Goal: Task Accomplishment & Management: Use online tool/utility

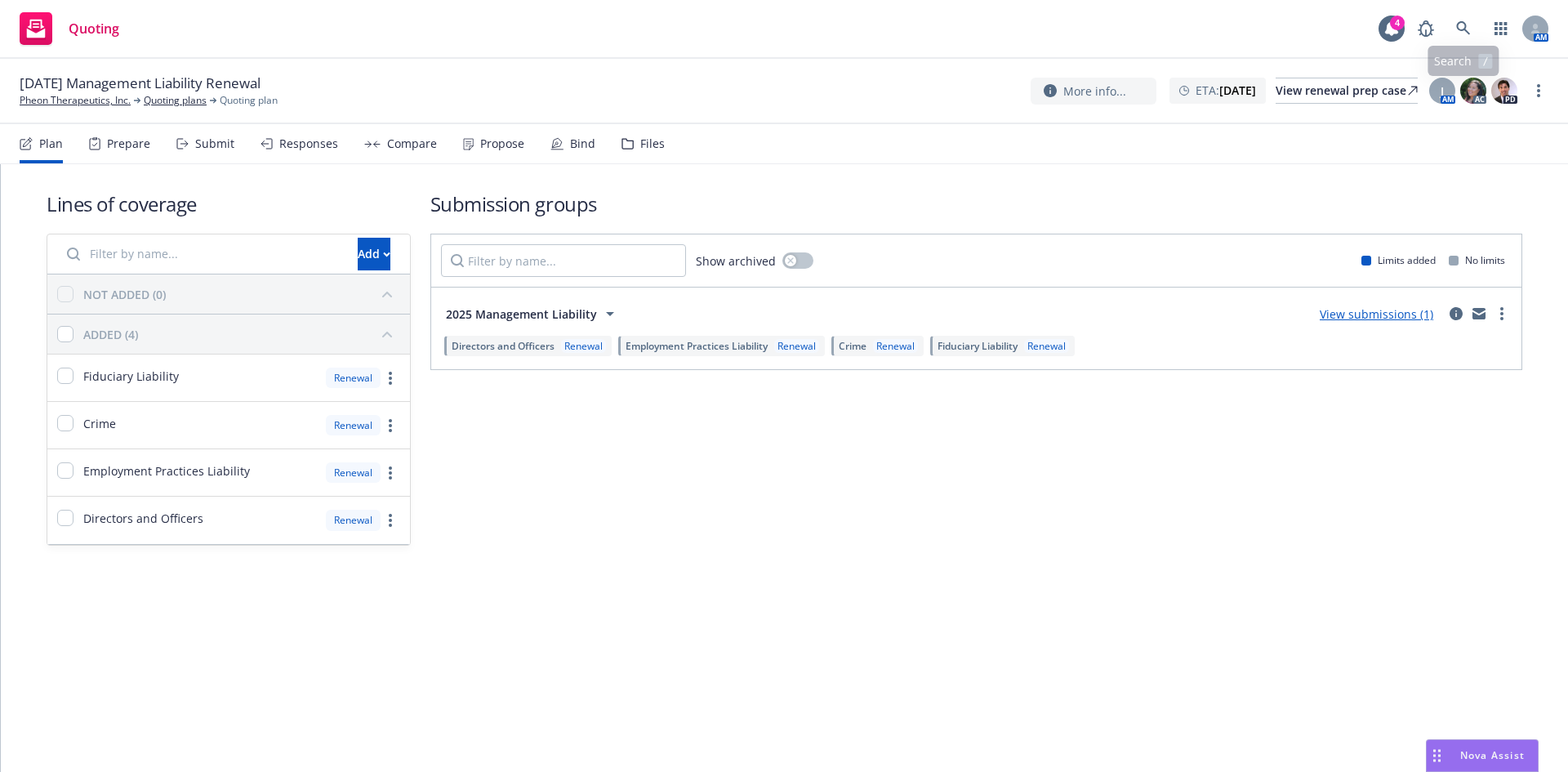
click at [1447, 31] on div "AM" at bounding box center [1479, 29] width 139 height 33
click at [1476, 21] on link at bounding box center [1463, 29] width 33 height 33
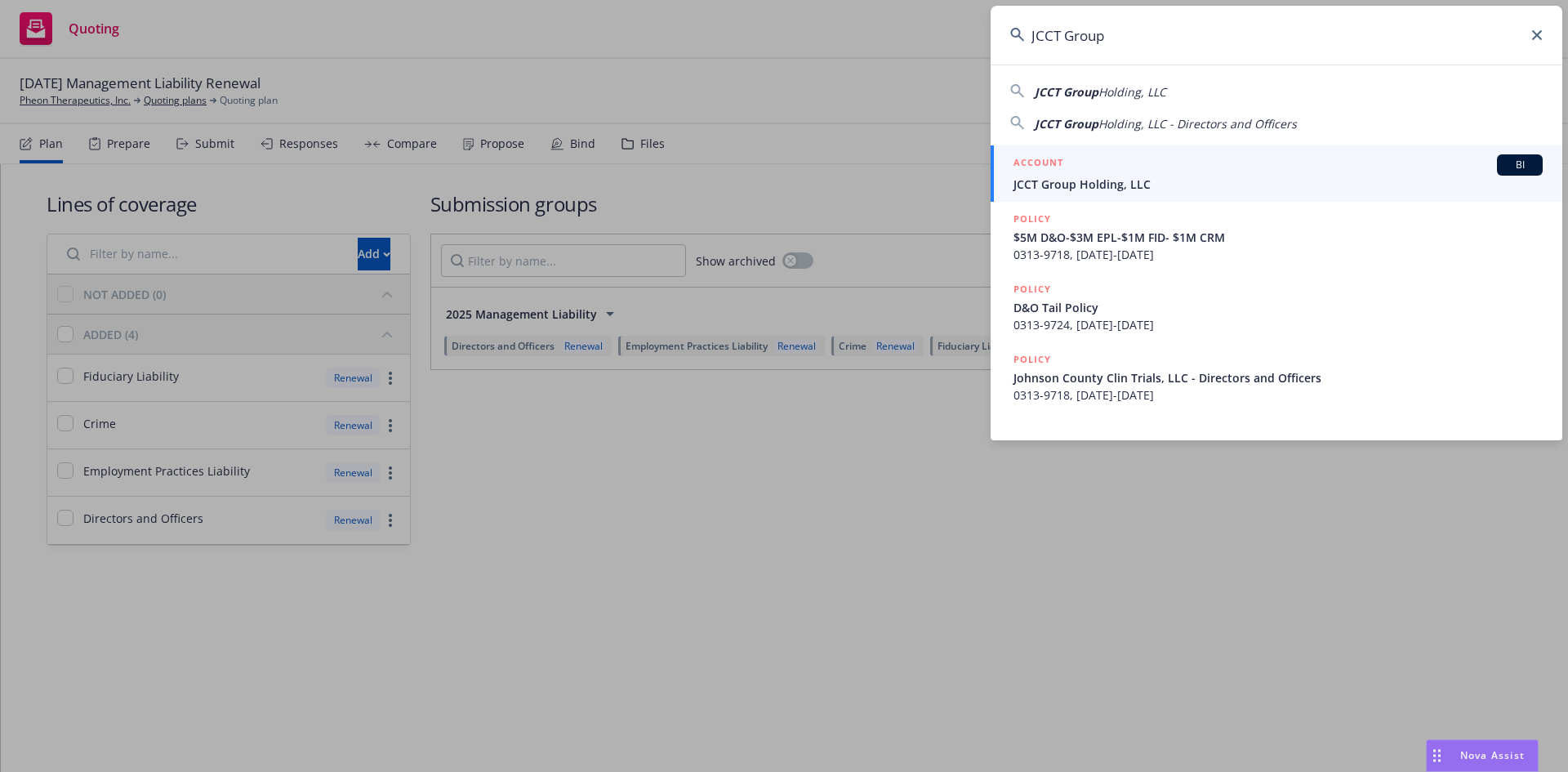
type input "JCCT Group"
click at [1133, 185] on span "JCCT Group Holding, LLC" at bounding box center [1278, 184] width 529 height 17
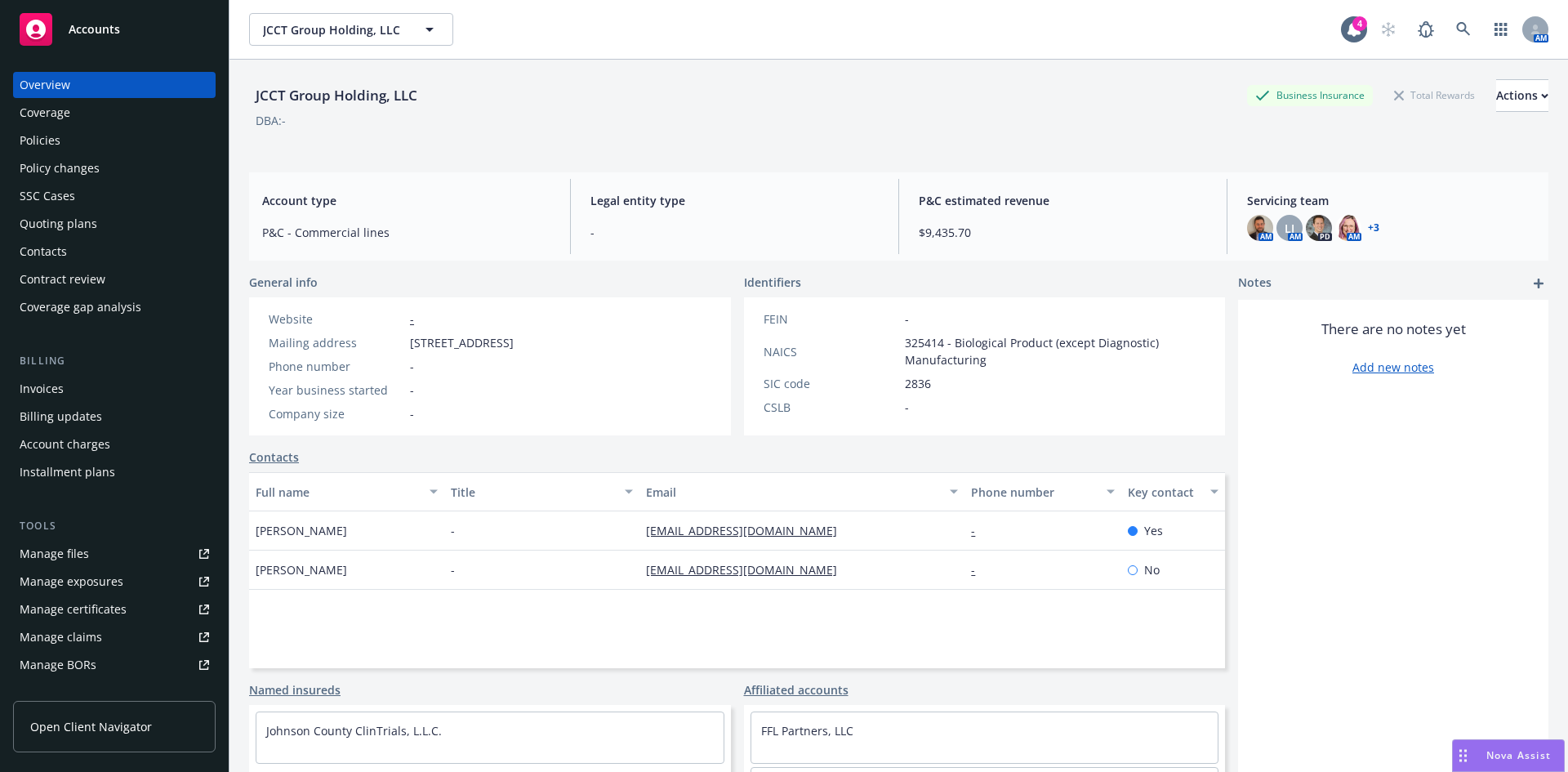
click at [53, 229] on div "Quoting plans" at bounding box center [58, 223] width 78 height 26
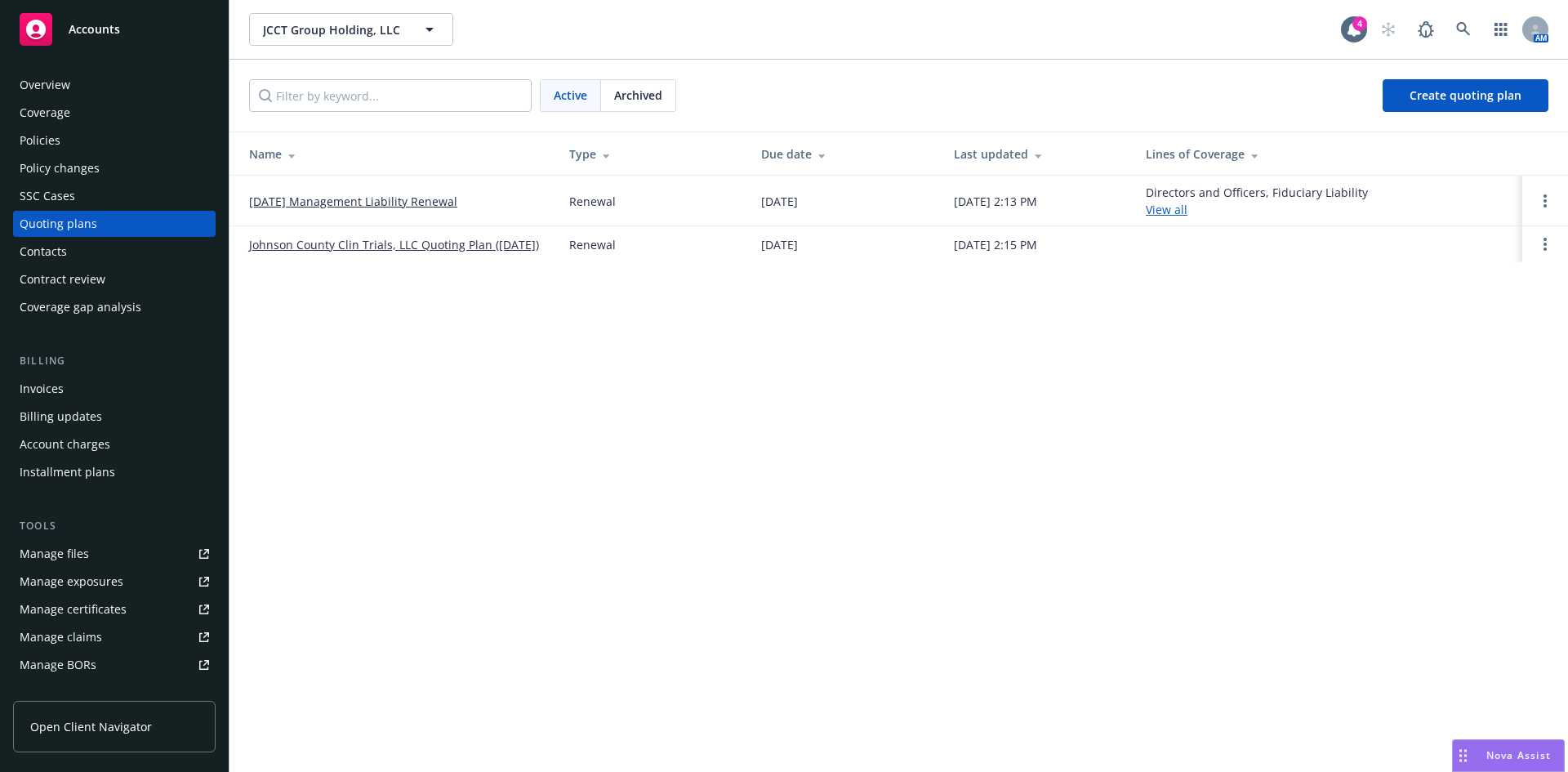
click at [362, 197] on link "[DATE] Management Liability Renewal" at bounding box center [353, 201] width 208 height 17
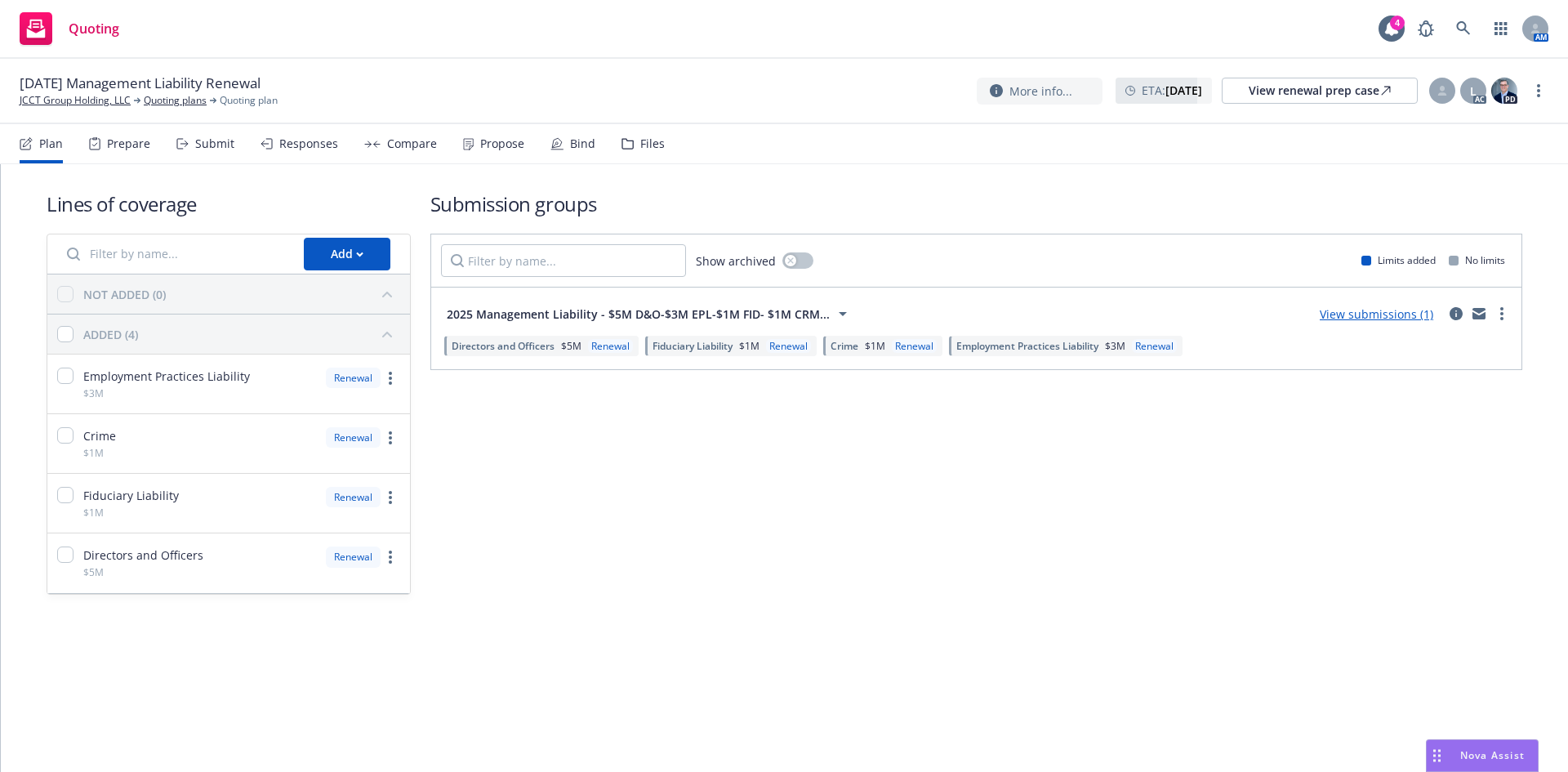
click at [218, 142] on div "Submit" at bounding box center [215, 144] width 39 height 13
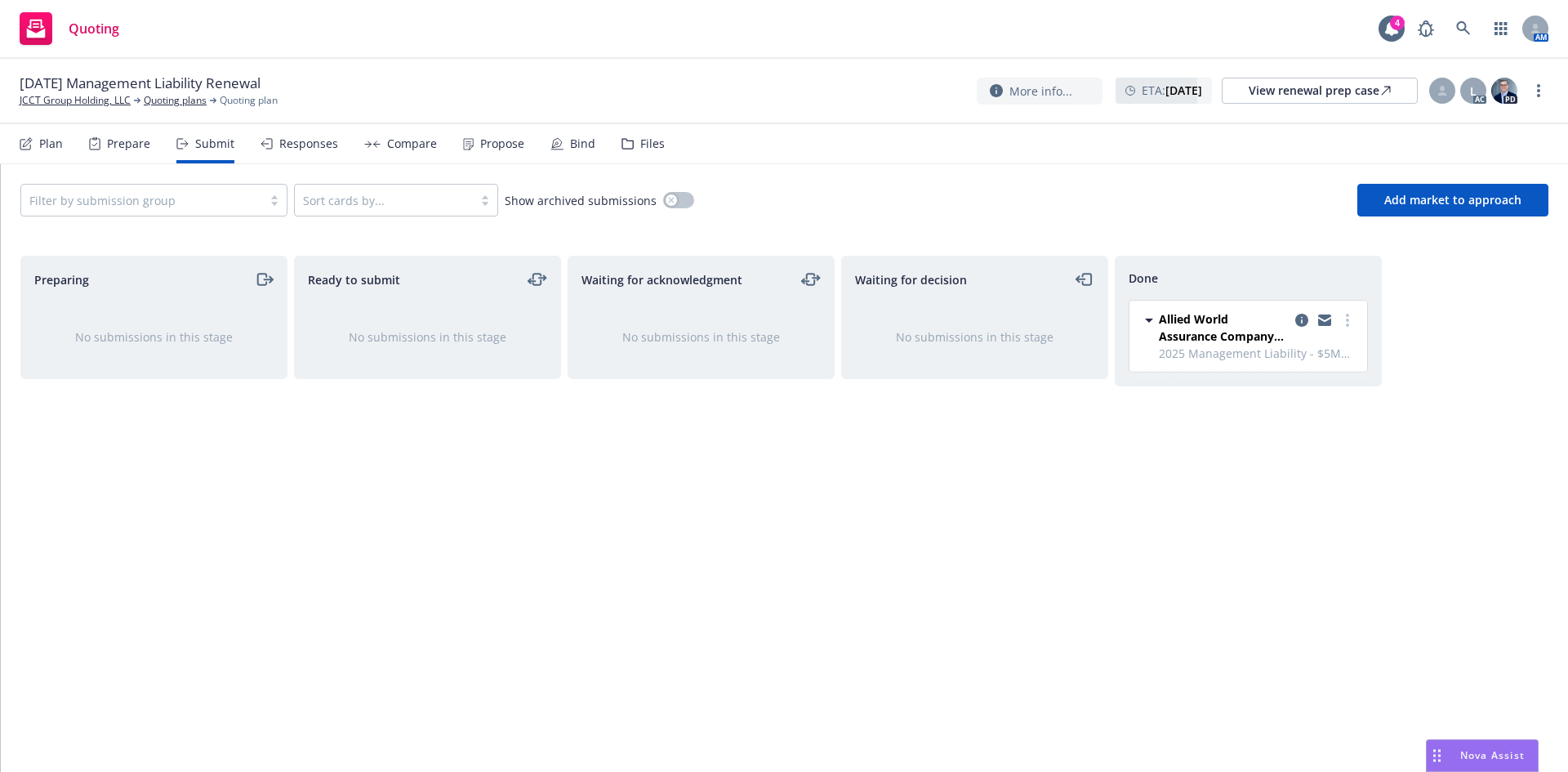
click at [641, 148] on div "Files" at bounding box center [653, 144] width 25 height 13
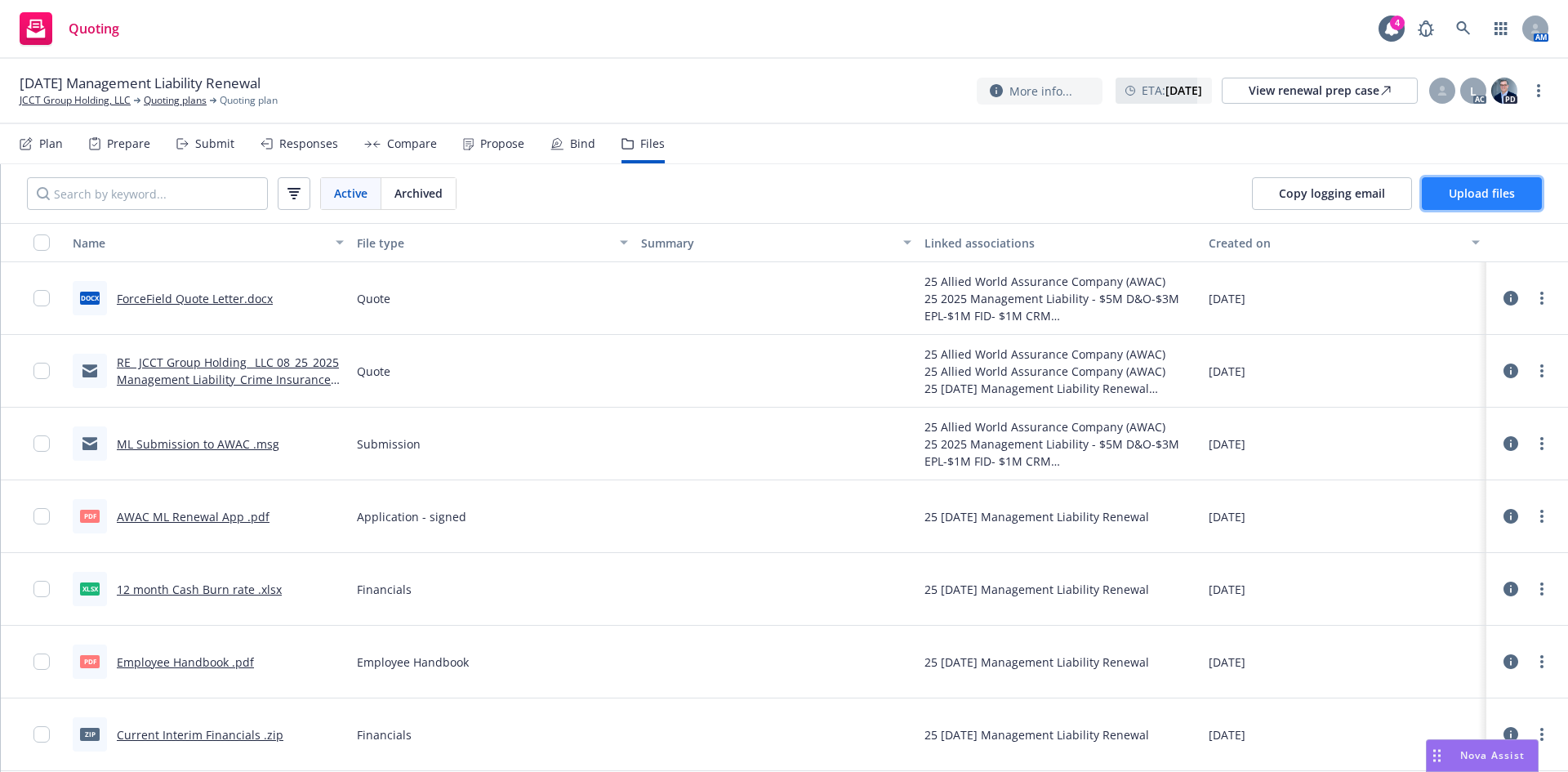
click at [1463, 190] on span "Upload files" at bounding box center [1482, 193] width 66 height 15
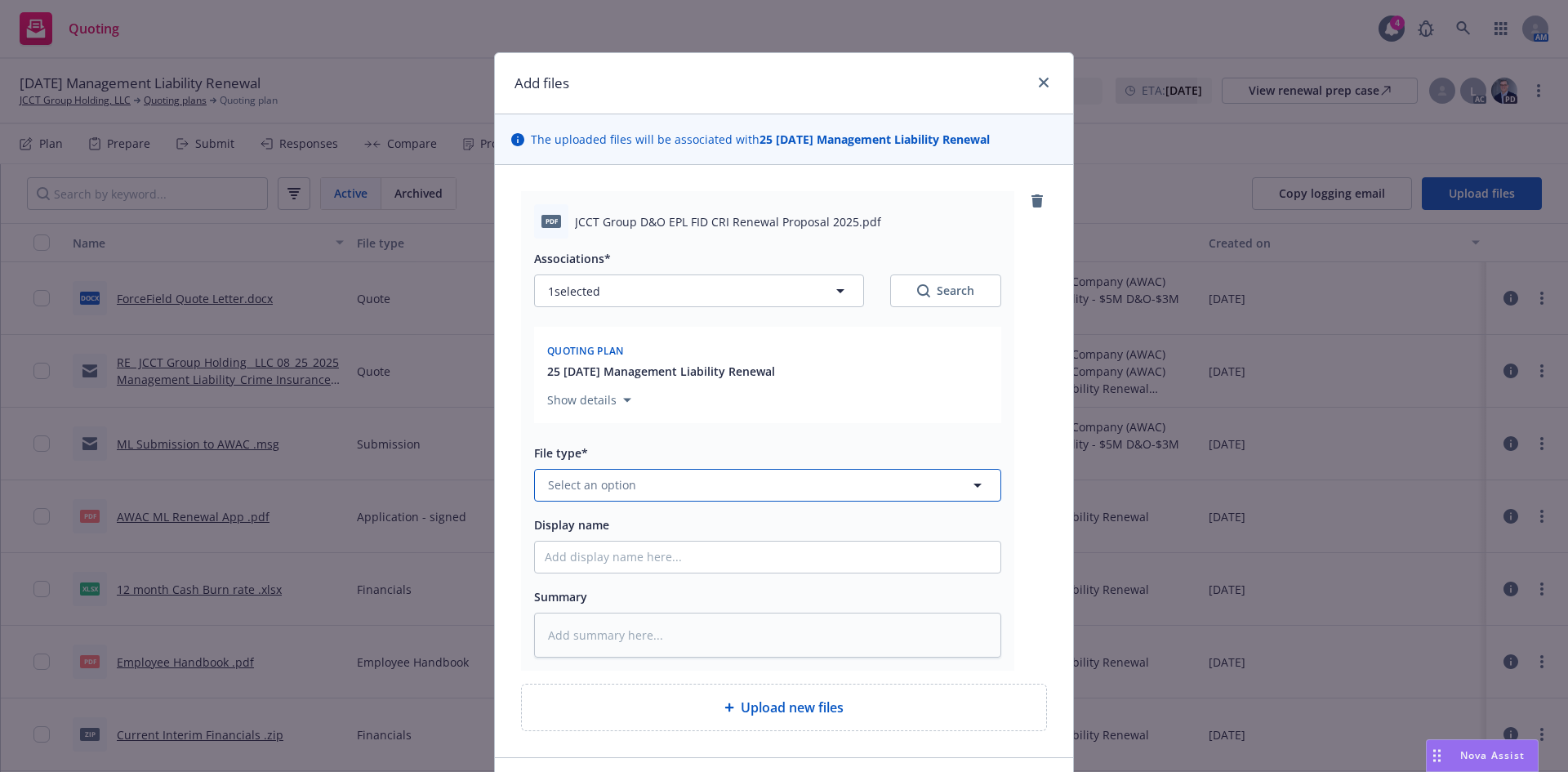
click at [576, 480] on span "Select an option" at bounding box center [592, 484] width 88 height 17
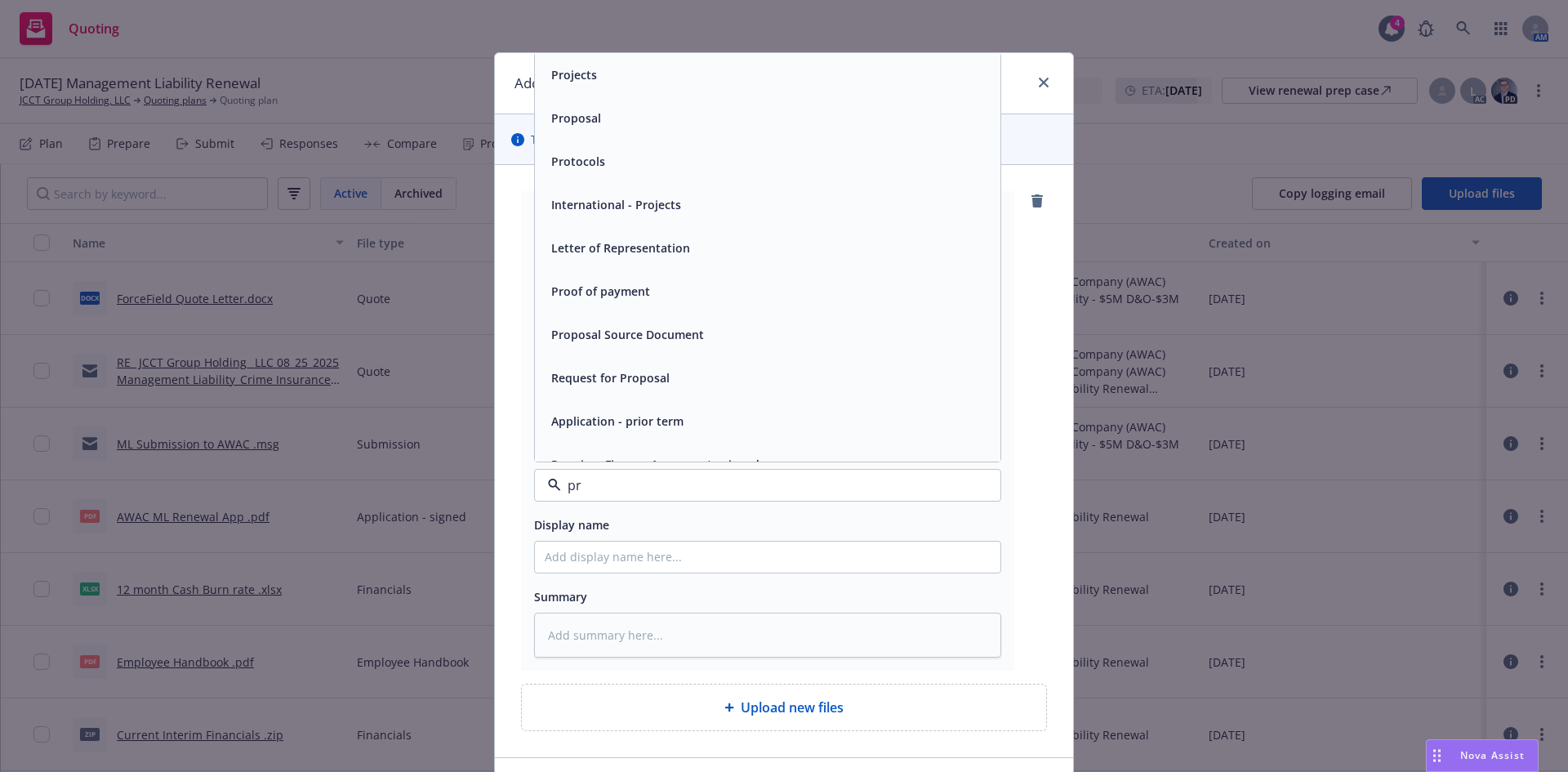
type input "p"
click at [384, 59] on div "Add files The uploaded files will be associated with 25 08/25/25 Management Lia…" at bounding box center [784, 386] width 1568 height 772
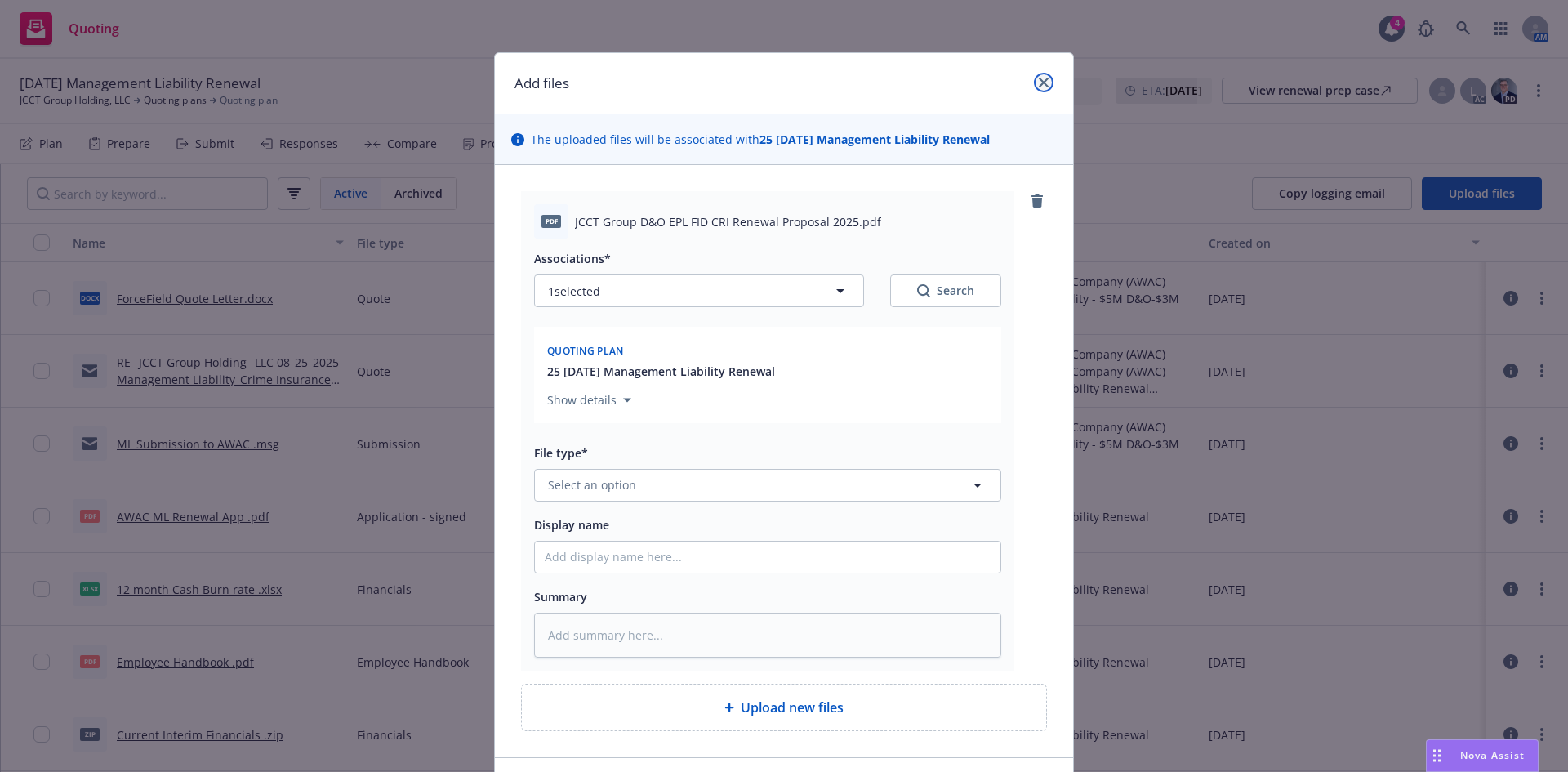
click at [1039, 86] on icon "close" at bounding box center [1043, 82] width 10 height 10
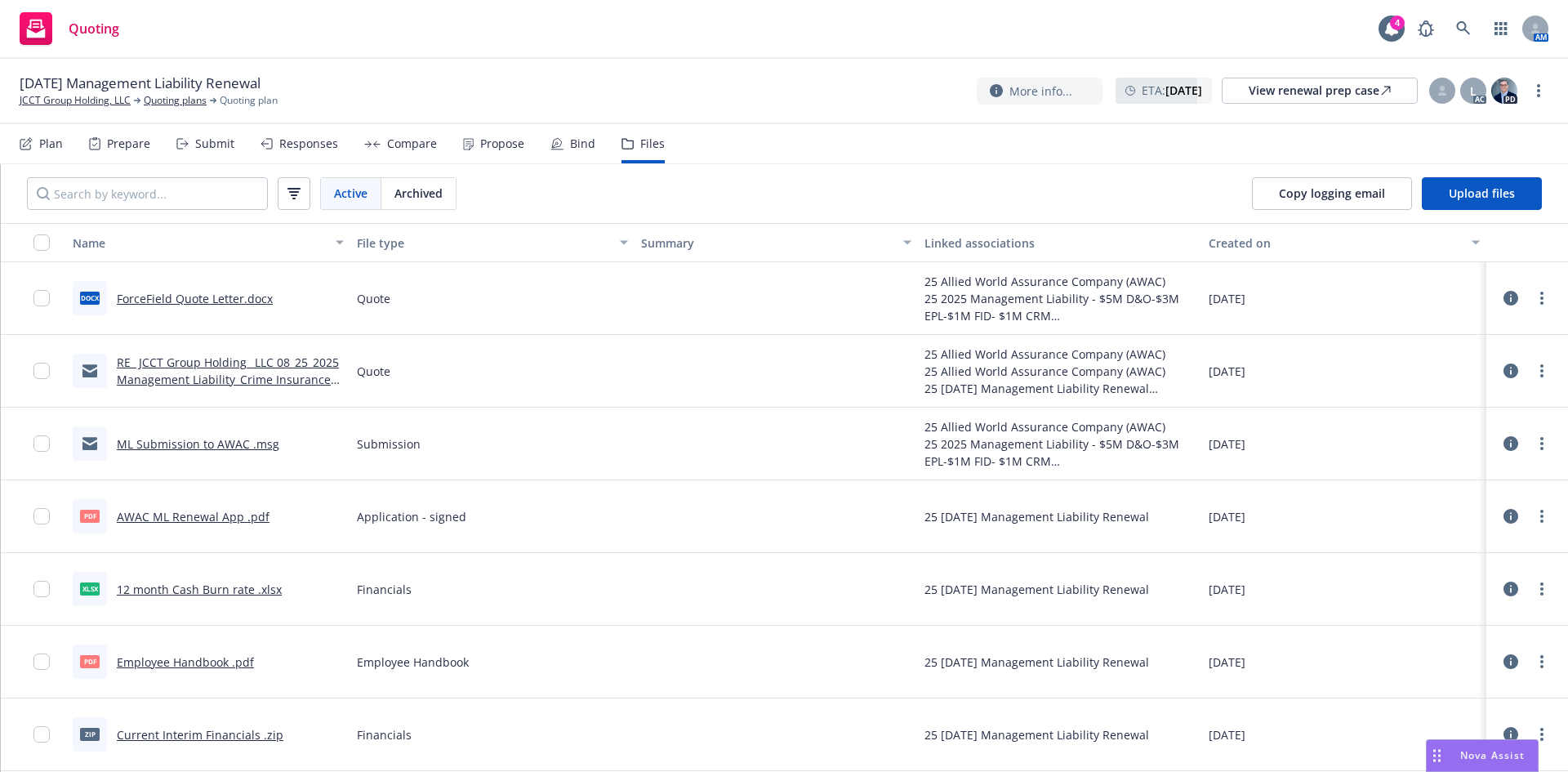
click at [219, 144] on div "Submit" at bounding box center [215, 144] width 39 height 13
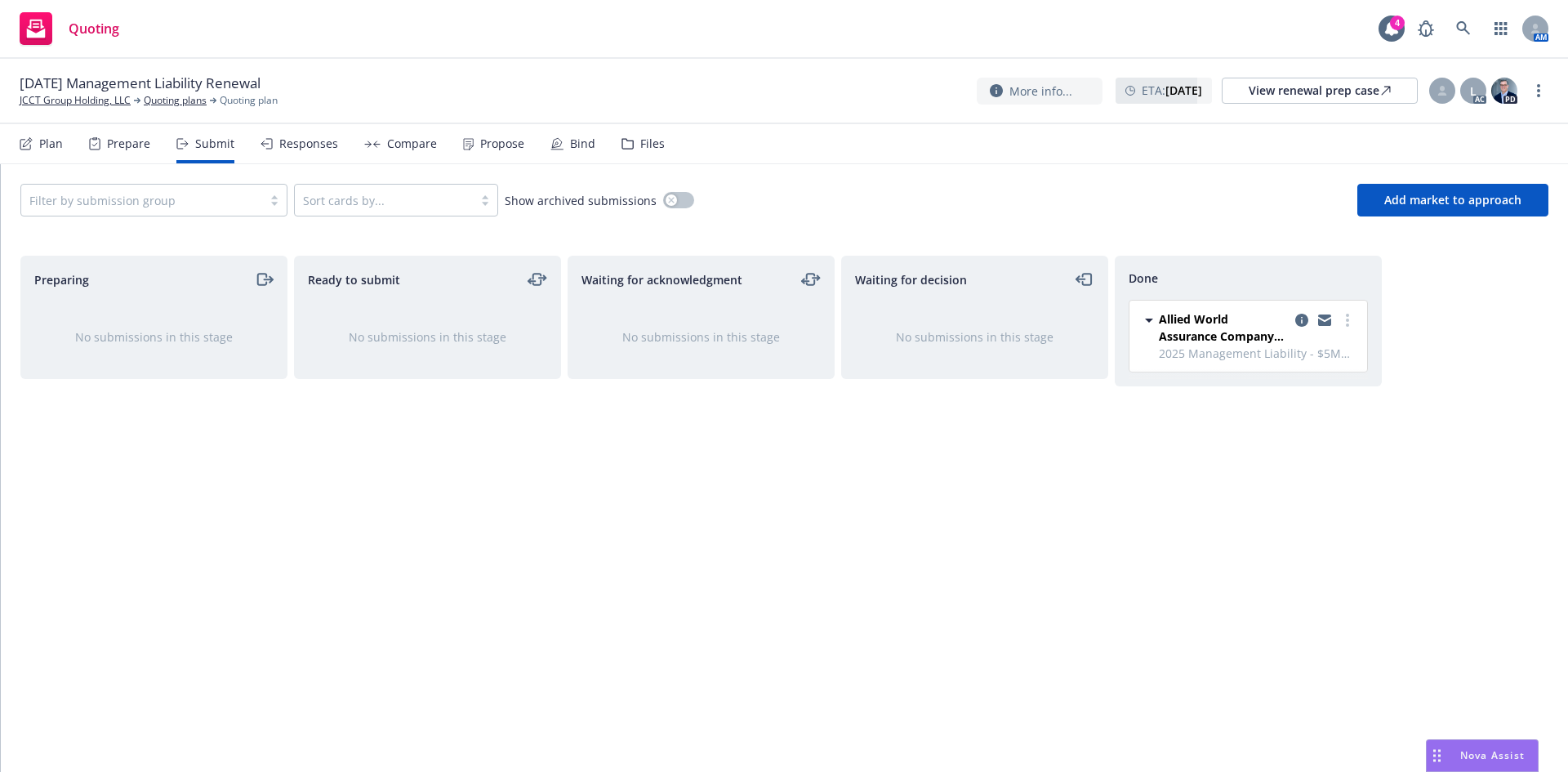
click at [315, 146] on div "Responses" at bounding box center [308, 144] width 59 height 13
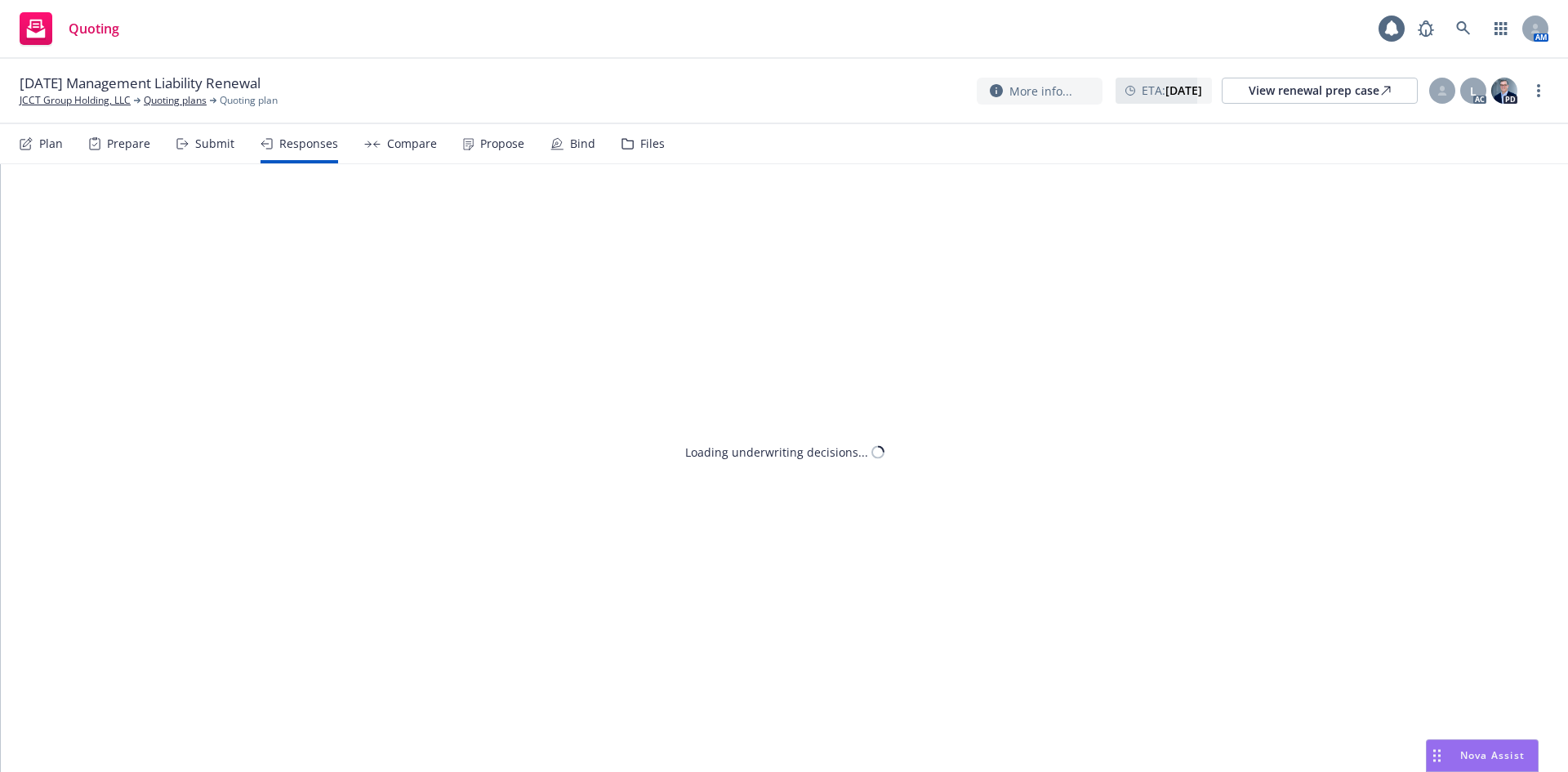
click at [512, 154] on div "Propose" at bounding box center [494, 143] width 61 height 39
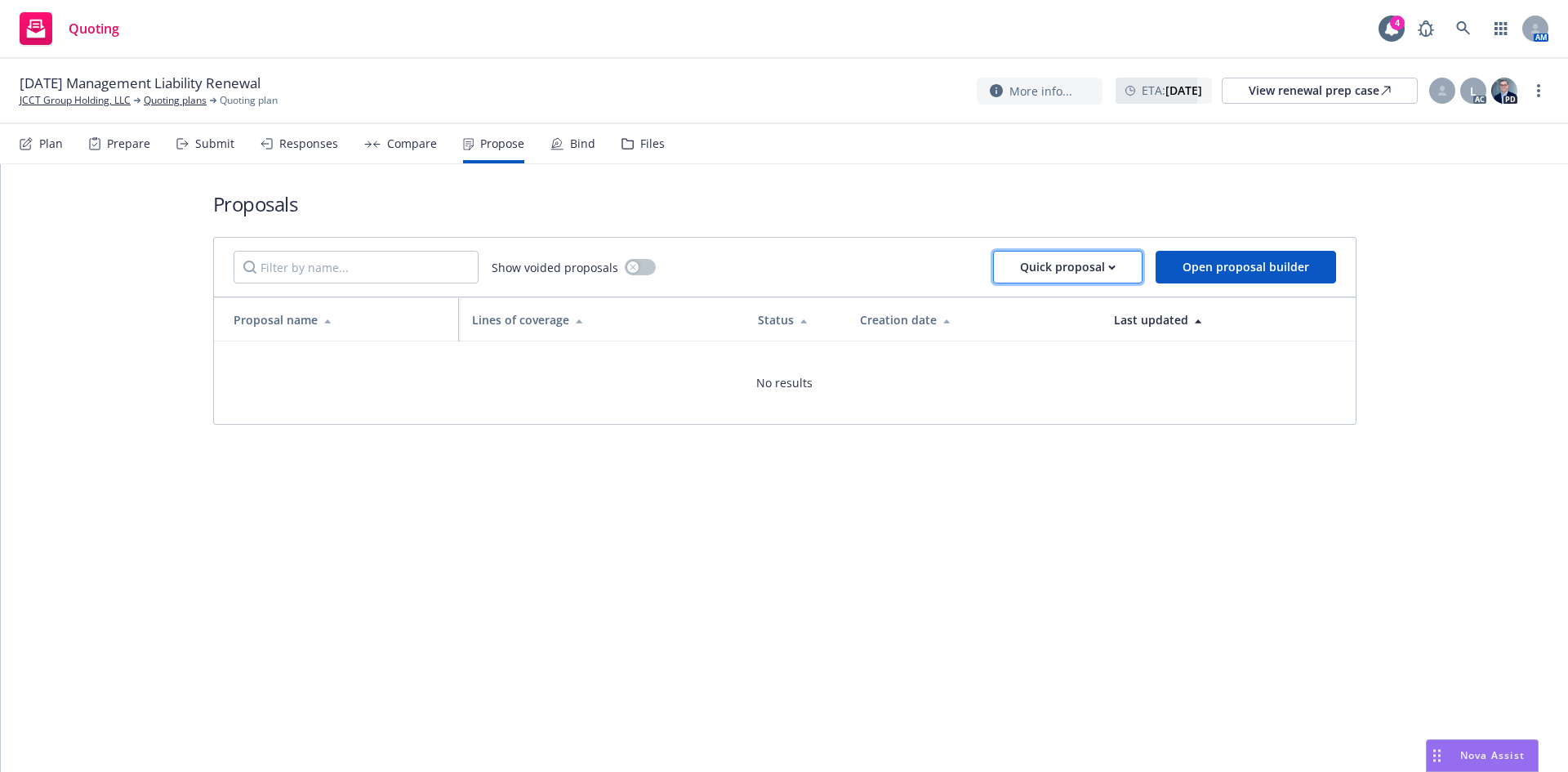
click at [1075, 261] on div "Quick proposal" at bounding box center [1068, 267] width 96 height 31
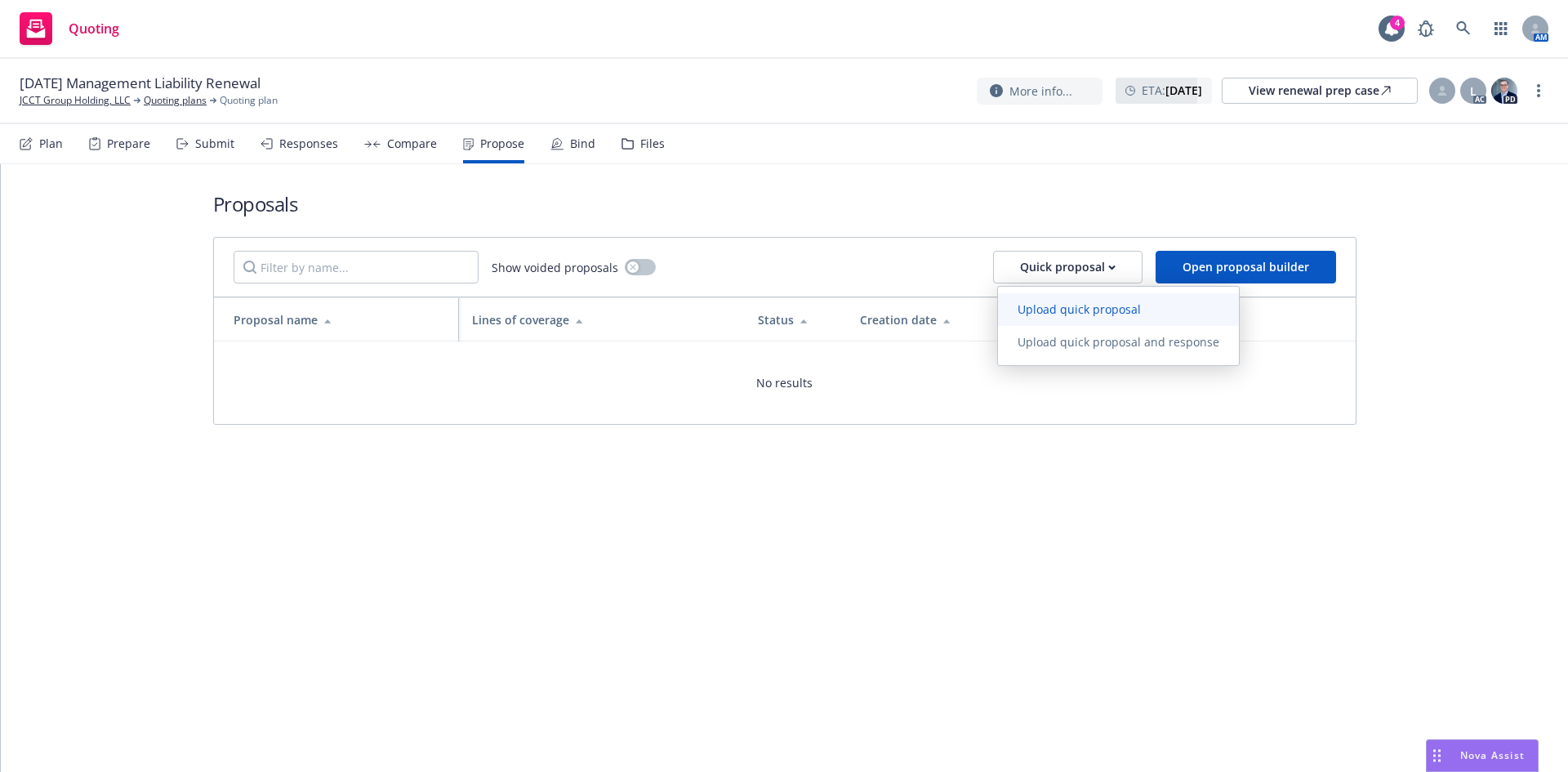
click at [1070, 311] on span "Upload quick proposal" at bounding box center [1079, 309] width 162 height 15
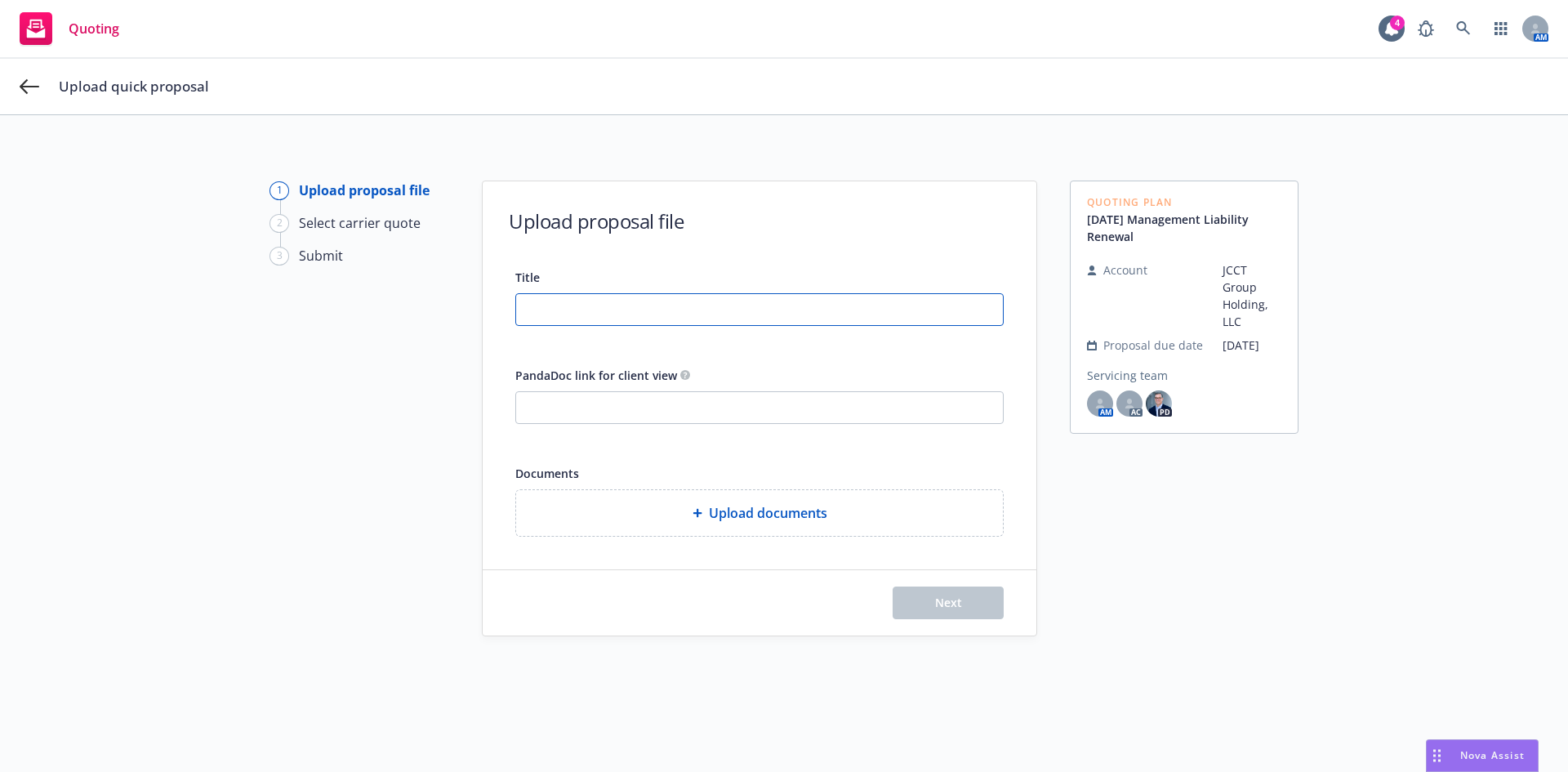
click at [608, 307] on input "Title" at bounding box center [760, 310] width 487 height 31
click at [735, 302] on input "Title" at bounding box center [760, 310] width 487 height 31
paste input "JCCT Group Holding, LLC 08/25/2025 Management Liability/Crime Insurance 8/25 Re…"
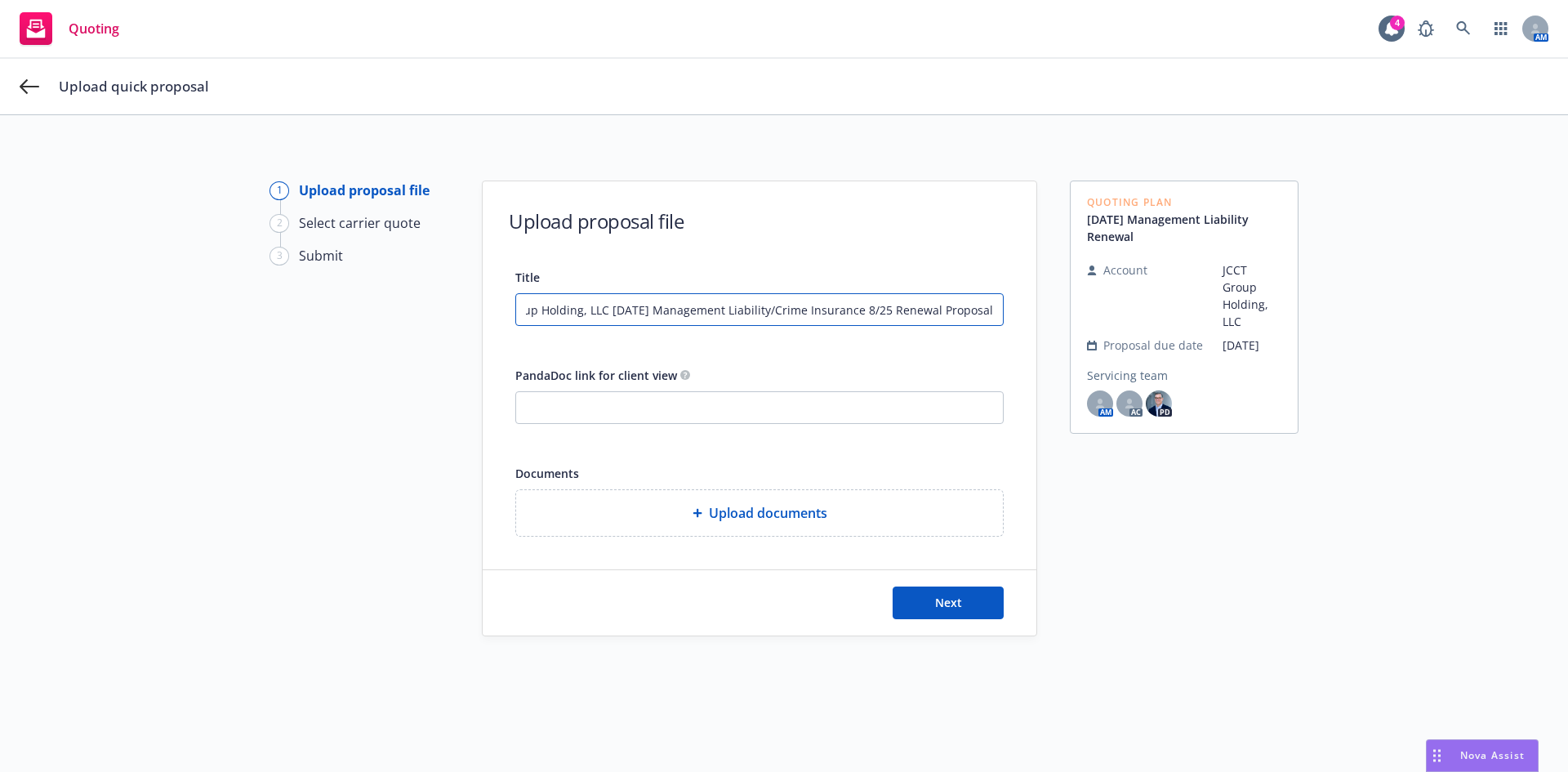
type input "JCCT Group Holding, LLC 08/25/2025 Management Liability/Crime Insurance 8/25 Re…"
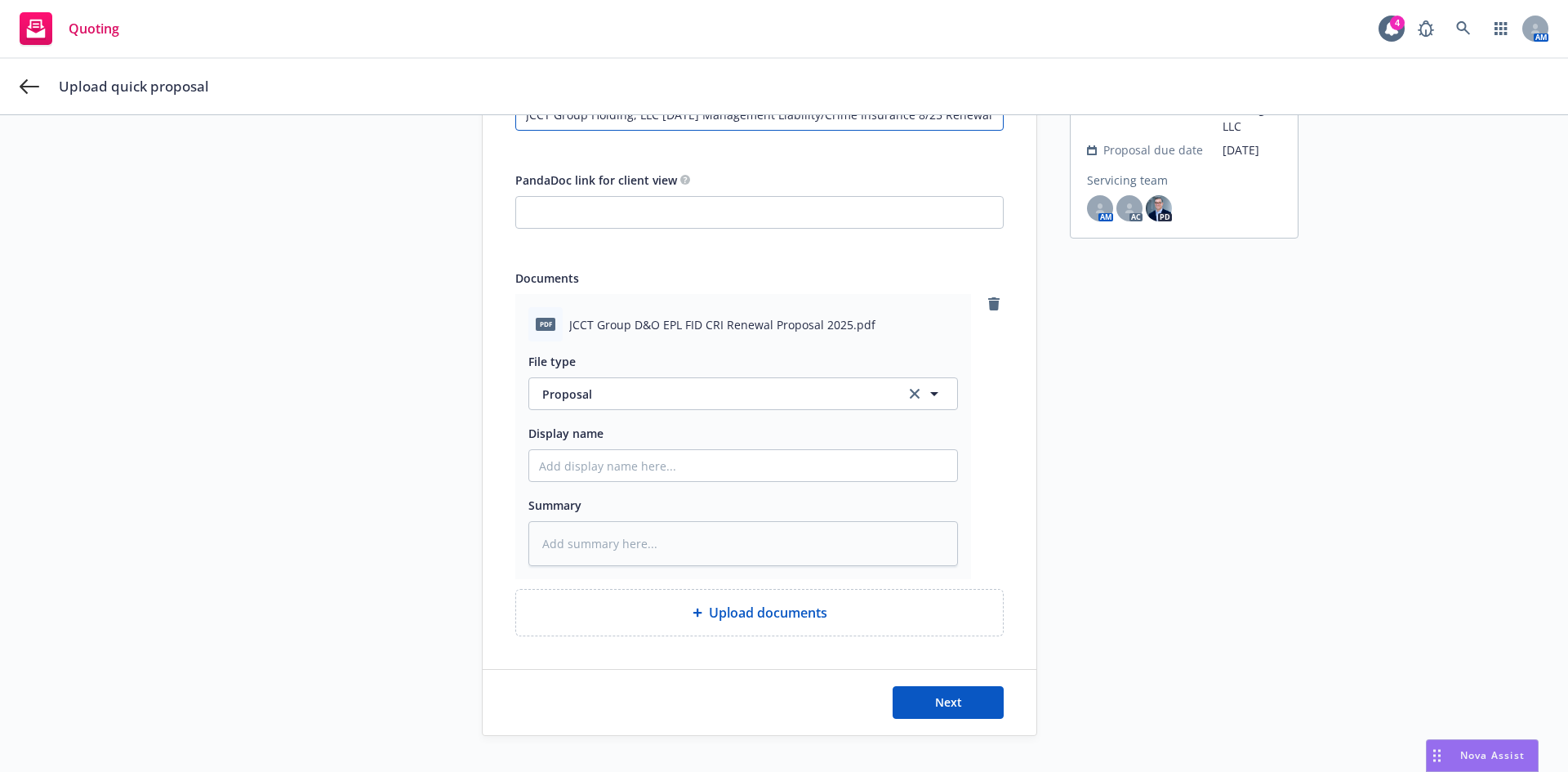
scroll to position [224, 0]
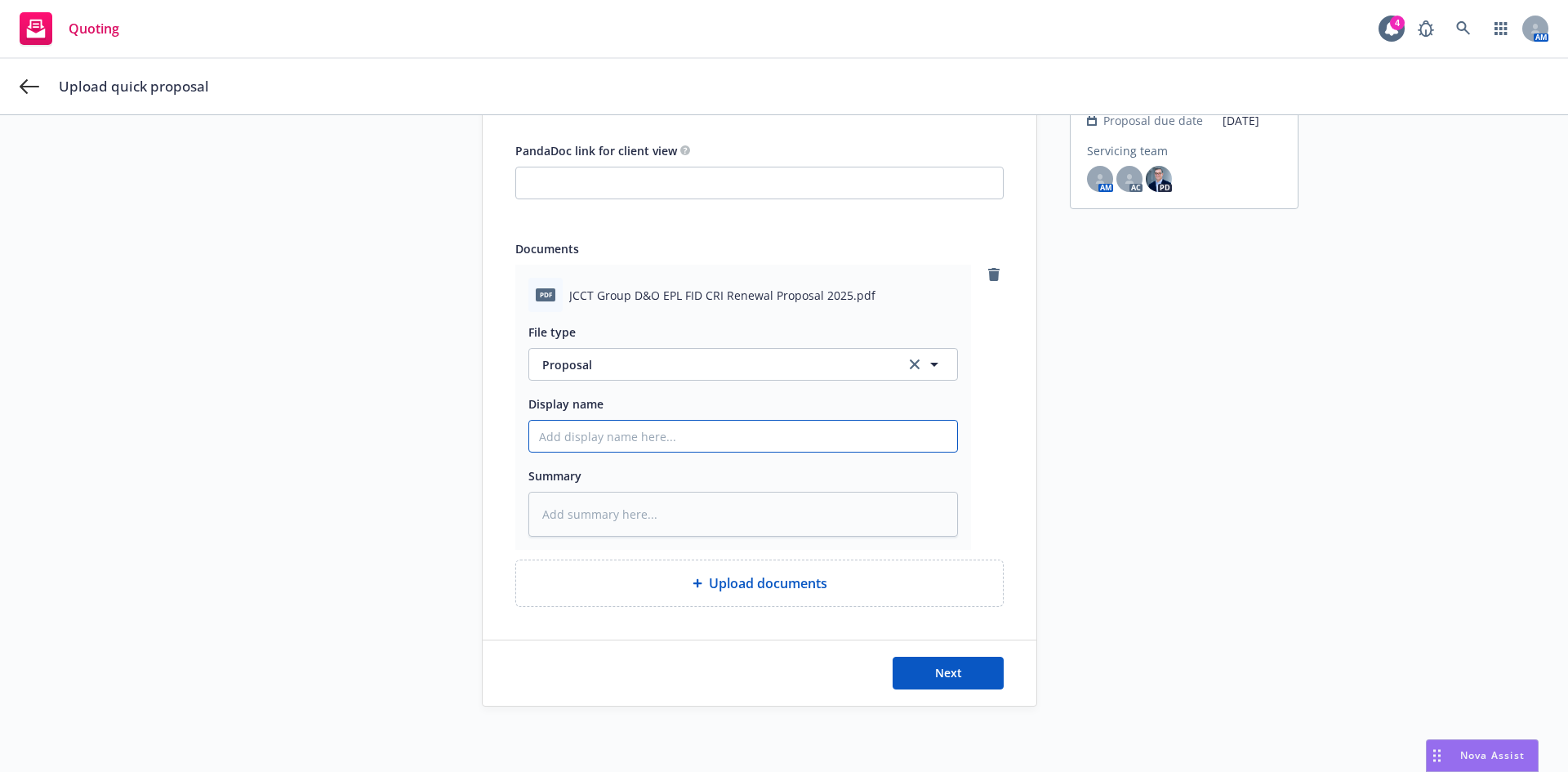
click at [583, 444] on input "Display name" at bounding box center [743, 436] width 428 height 31
paste input "JCCT Group Holding, LLC 08/25/2025 Management Liability/Crime Insurance 8/25 Re…"
type textarea "x"
type input "JCCT Group Holding, LLC 08/25/2025 Management Liability/Crime Insurance 8/25 Re…"
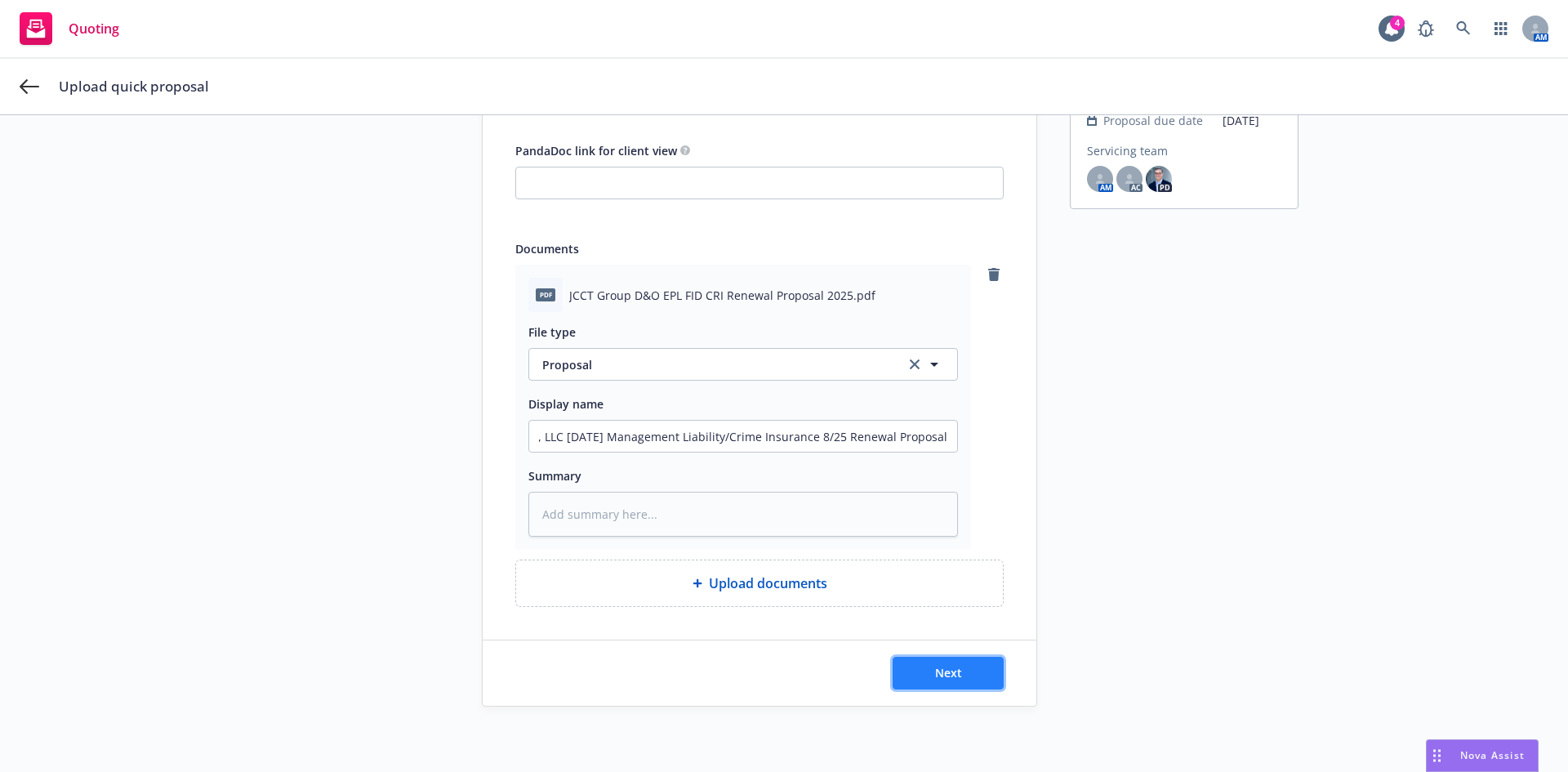
click at [927, 659] on button "Next" at bounding box center [948, 673] width 111 height 33
type textarea "x"
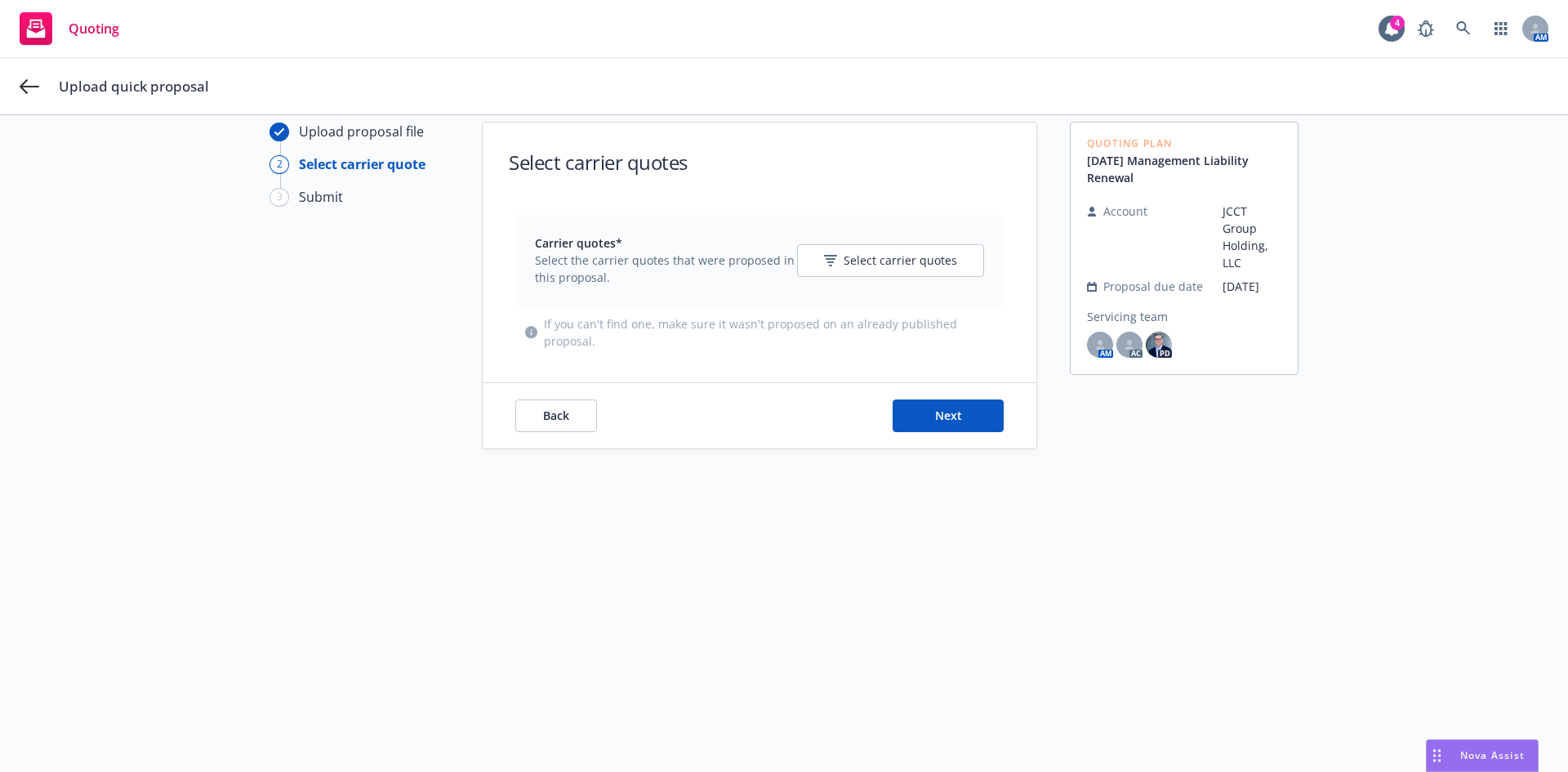
click at [880, 228] on div "Carrier quotes* Select the carrier quotes that were proposed in this proposal. …" at bounding box center [759, 260] width 488 height 91
click at [885, 248] on button "Select carrier quotes" at bounding box center [890, 261] width 187 height 33
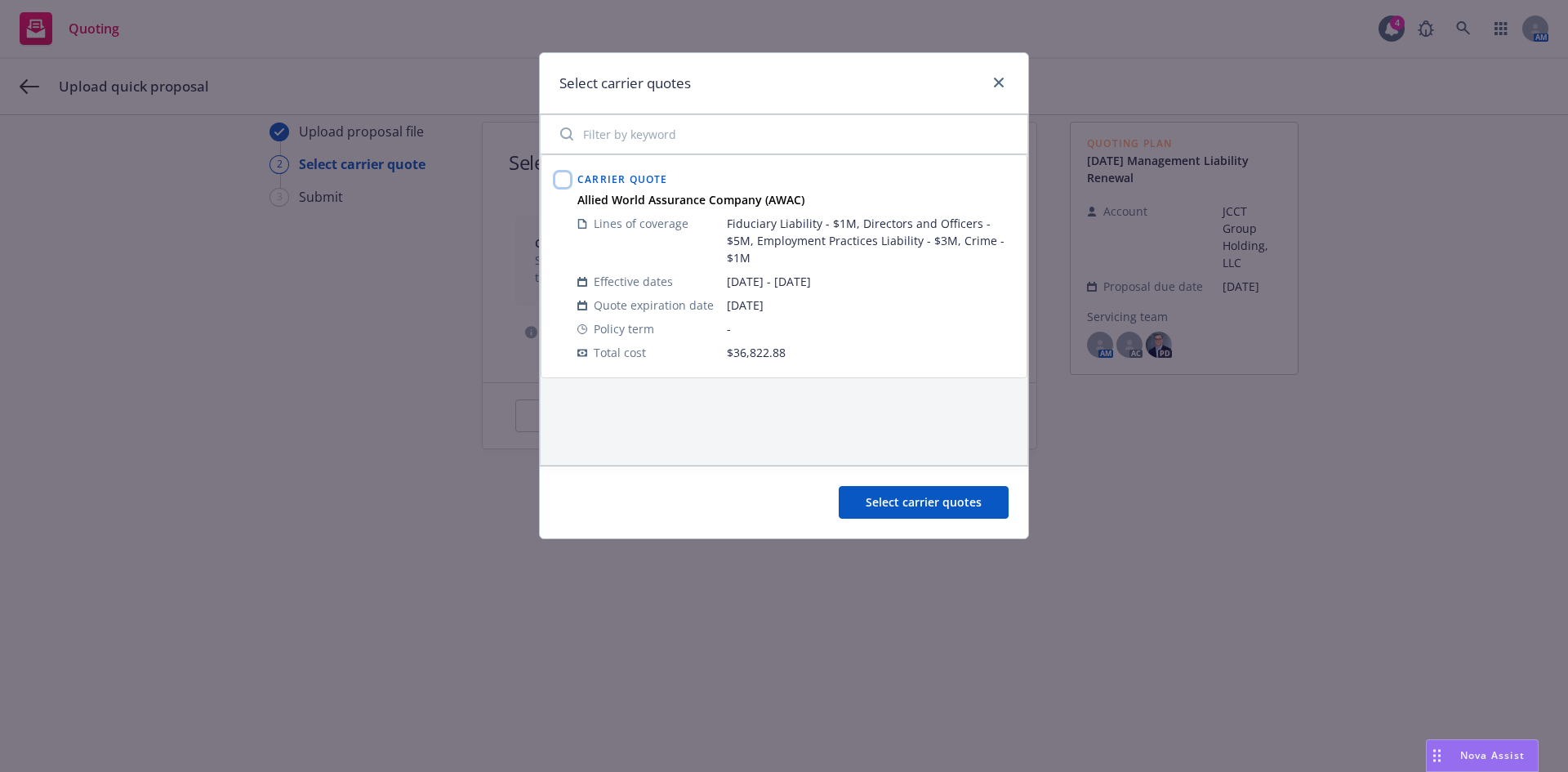
click at [557, 173] on input "checkbox" at bounding box center [562, 179] width 16 height 16
checkbox input "true"
click at [900, 503] on span "Select carrier quotes" at bounding box center [924, 502] width 116 height 15
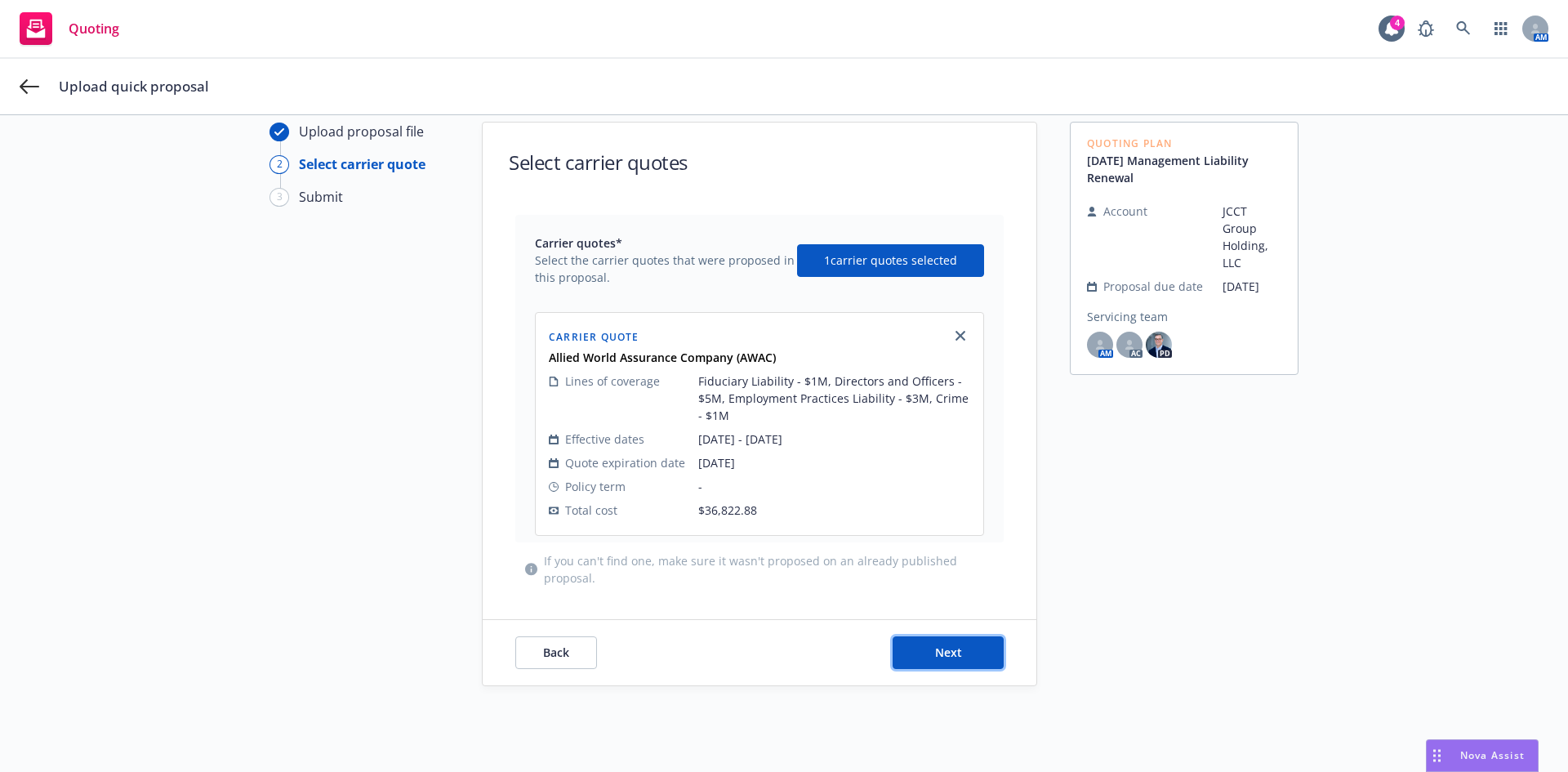
click at [924, 656] on button "Next" at bounding box center [948, 652] width 111 height 33
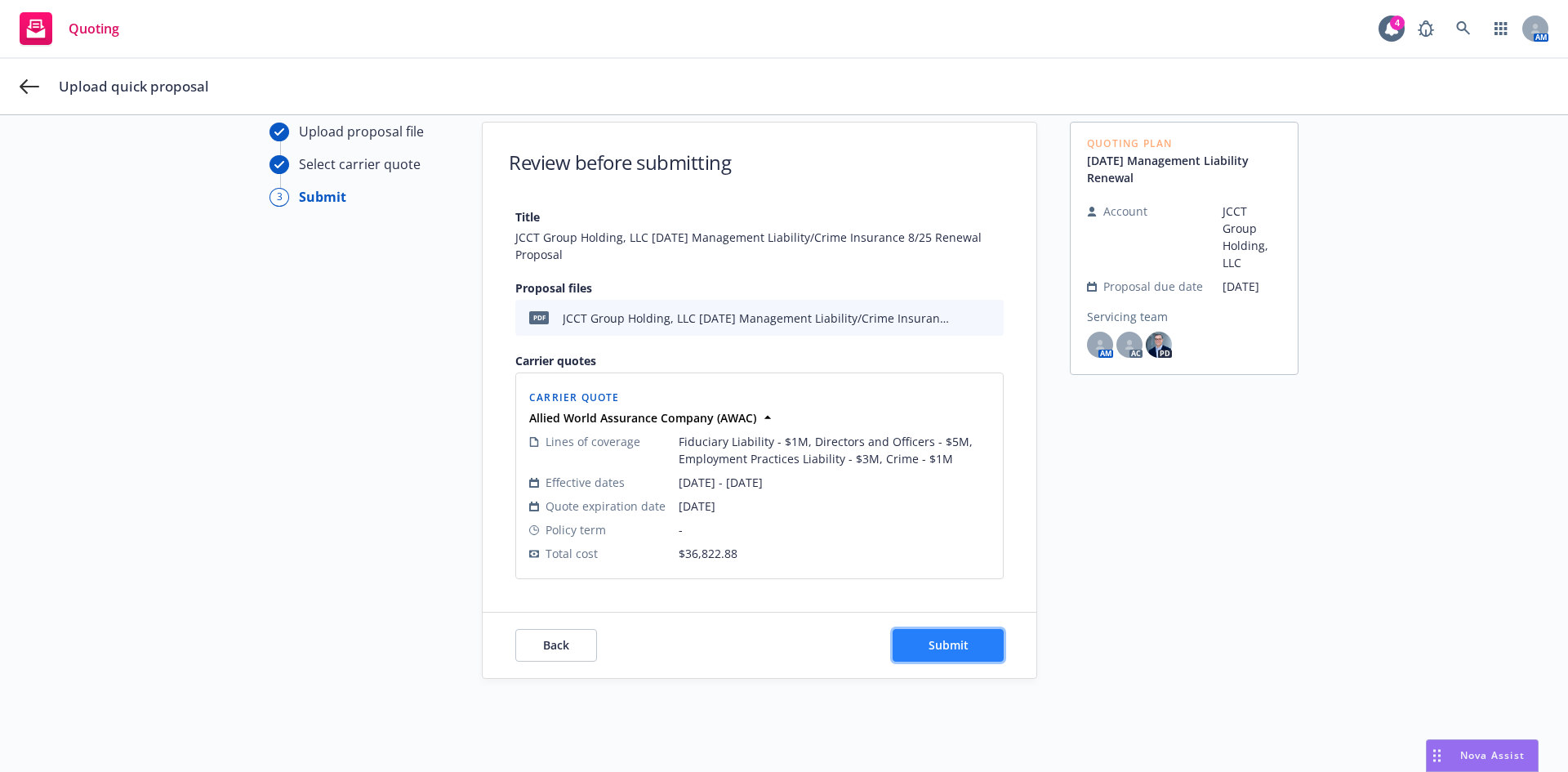
click at [966, 645] on button "Submit" at bounding box center [948, 645] width 111 height 33
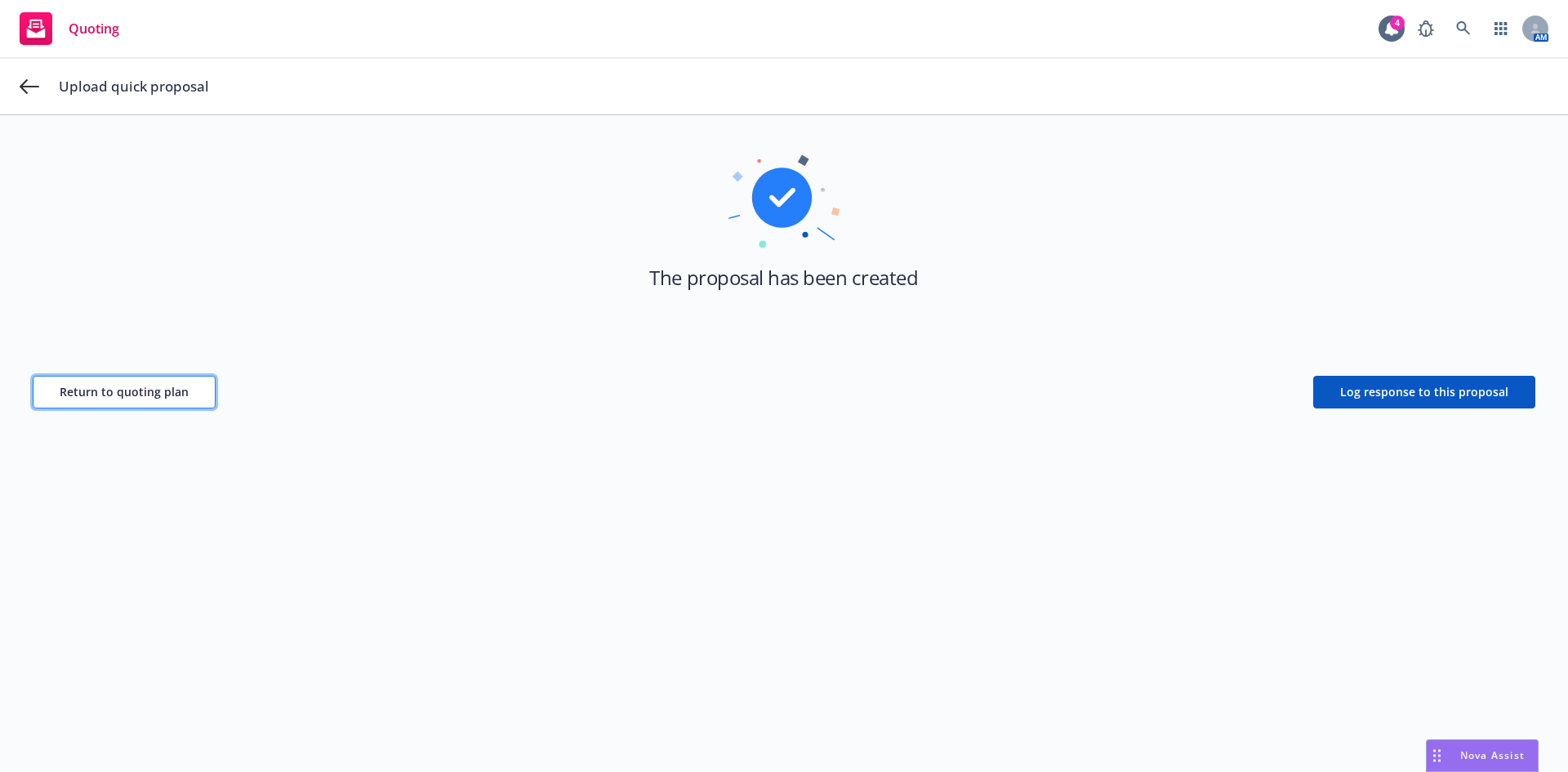
click at [125, 396] on span "Return to quoting plan" at bounding box center [124, 391] width 129 height 15
